Goal: Task Accomplishment & Management: Manage account settings

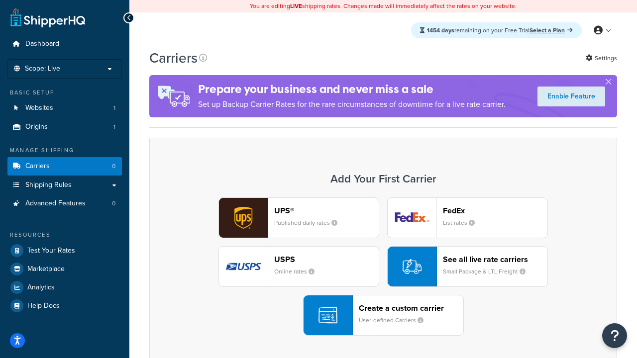
click at [383, 267] on div "UPS® Published daily rates FedEx List rates USPS Online rates See all live rate…" at bounding box center [383, 266] width 447 height 138
click at [495, 210] on header "FedEx" at bounding box center [495, 210] width 104 height 9
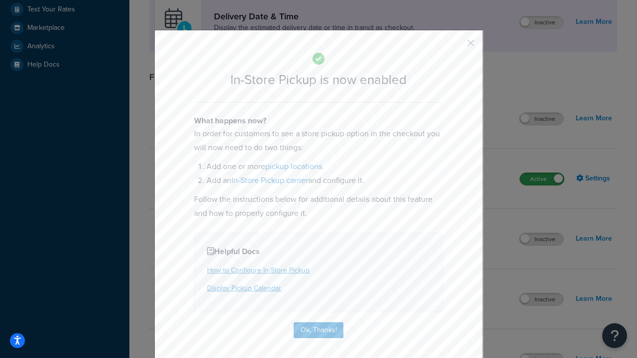
scroll to position [279, 0]
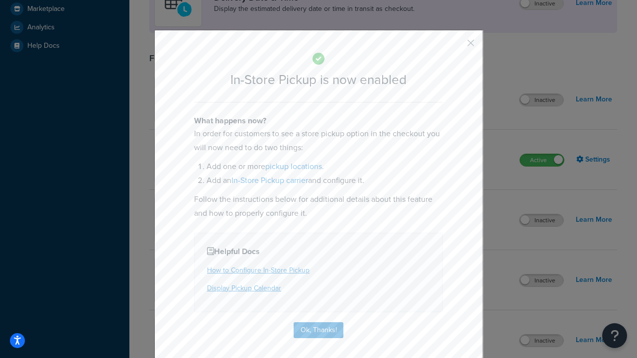
click at [456, 46] on button "button" at bounding box center [456, 46] width 2 height 2
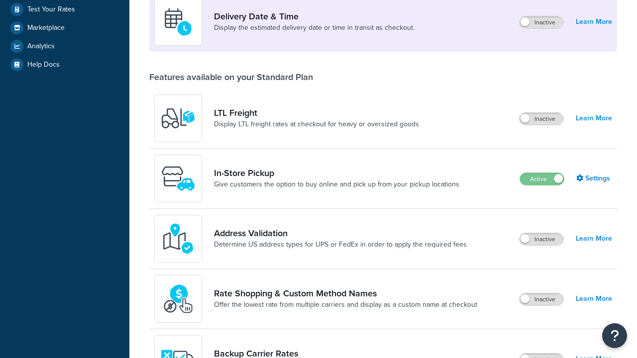
scroll to position [241, 0]
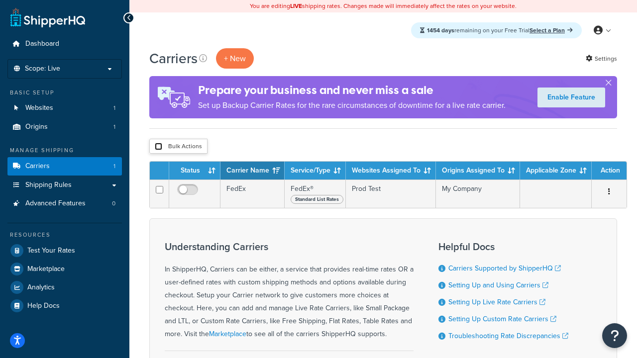
click at [158, 147] on input "checkbox" at bounding box center [158, 146] width 7 height 7
checkbox input "true"
click at [0, 0] on button "Delete" at bounding box center [0, 0] width 0 height 0
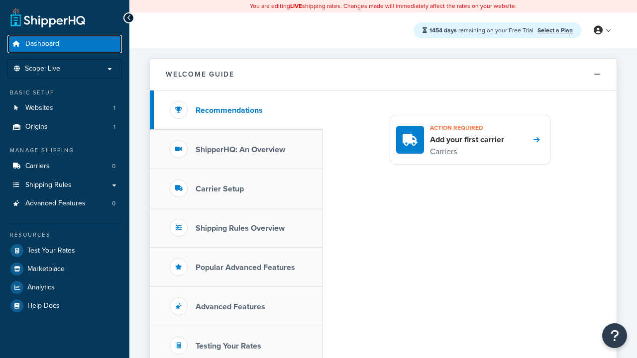
click at [42, 44] on span "Dashboard" at bounding box center [42, 44] width 34 height 8
click at [601, 30] on icon at bounding box center [597, 30] width 9 height 9
click at [0, 0] on span "Contact Us" at bounding box center [0, 0] width 0 height 0
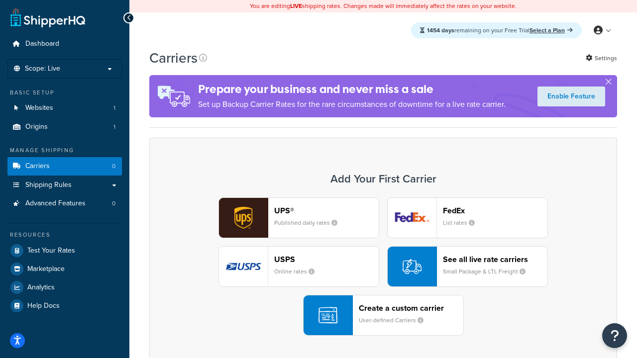
click at [383, 267] on div "UPS® Published daily rates FedEx List rates USPS Online rates See all live rate…" at bounding box center [383, 266] width 447 height 138
click at [495, 210] on header "FedEx" at bounding box center [495, 210] width 104 height 9
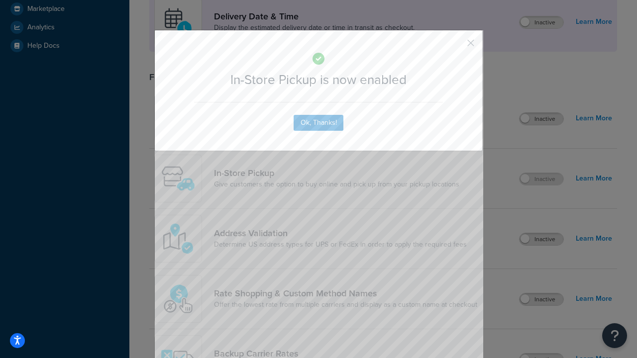
scroll to position [279, 0]
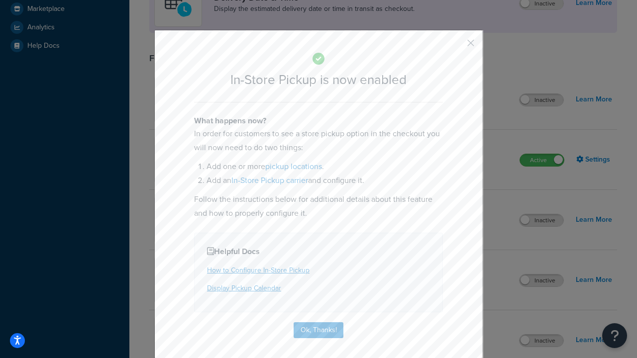
click at [456, 46] on button "button" at bounding box center [456, 46] width 2 height 2
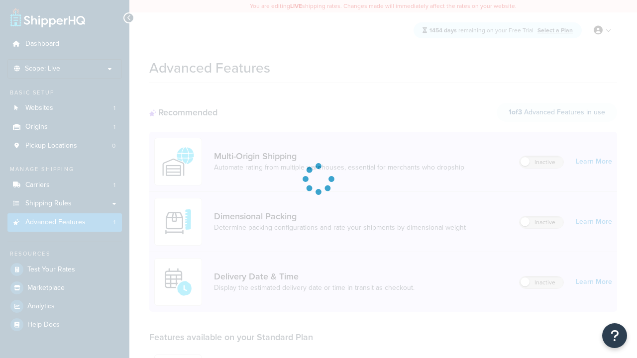
scroll to position [260, 0]
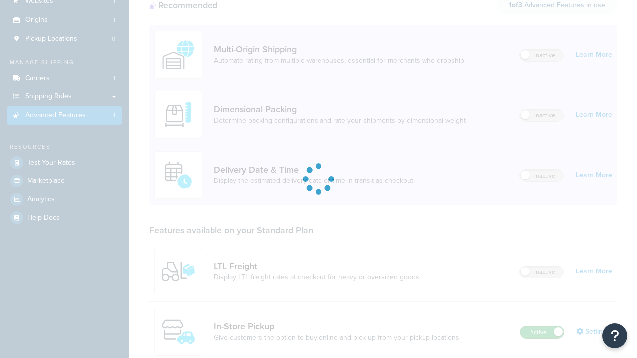
click at [542, 326] on label "Active" at bounding box center [542, 332] width 44 height 12
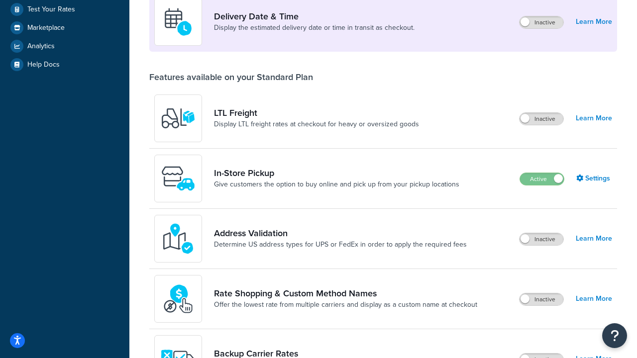
scroll to position [241, 0]
